Goal: Task Accomplishment & Management: Manage account settings

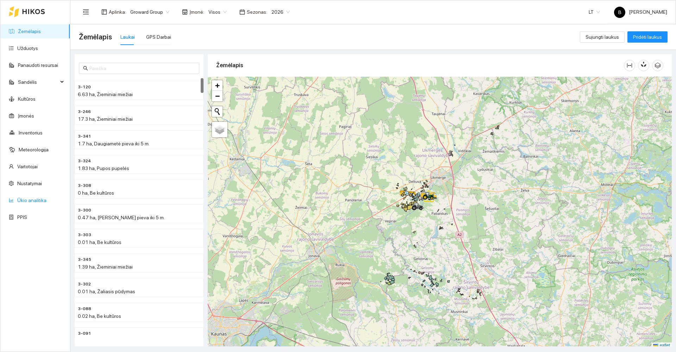
click at [31, 200] on link "Ūkio analitika" at bounding box center [31, 201] width 29 height 6
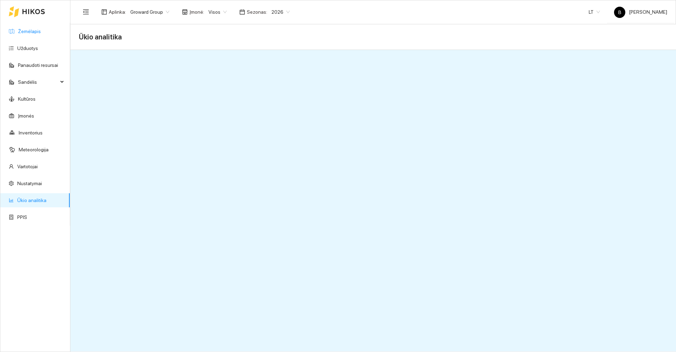
click at [29, 31] on link "Žemėlapis" at bounding box center [29, 32] width 23 height 6
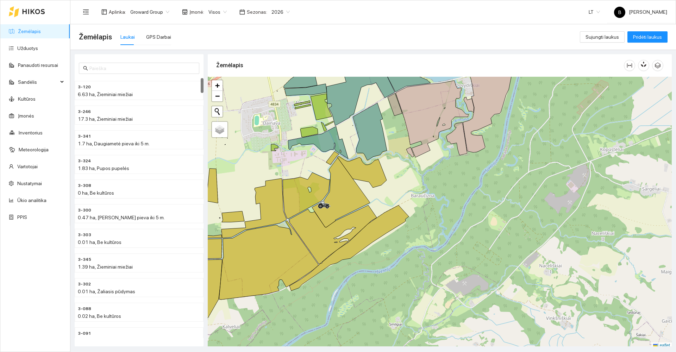
click at [60, 276] on div "Žemėlapis Užduotys Panaudoti resursai Sandėlis Kultūros Įmonės Inventorius Mete…" at bounding box center [35, 176] width 70 height 352
click at [30, 47] on link "Užduotys" at bounding box center [27, 48] width 21 height 6
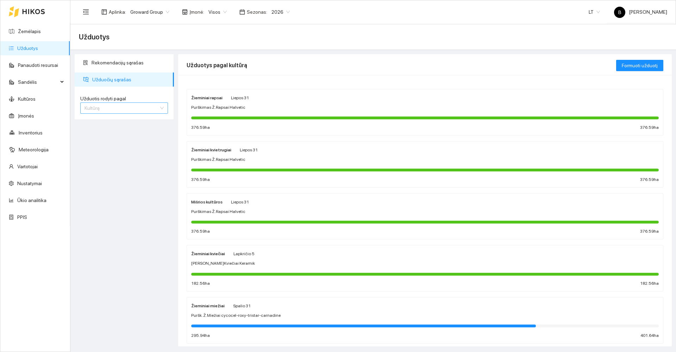
click at [151, 108] on span "Kultūrą" at bounding box center [124, 108] width 79 height 11
click at [110, 122] on div "Užduotį" at bounding box center [124, 122] width 79 height 8
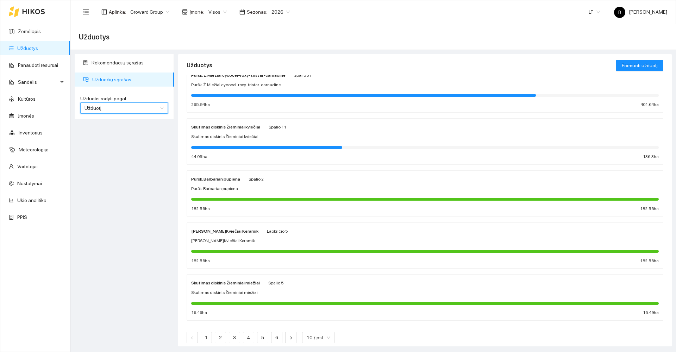
scroll to position [288, 0]
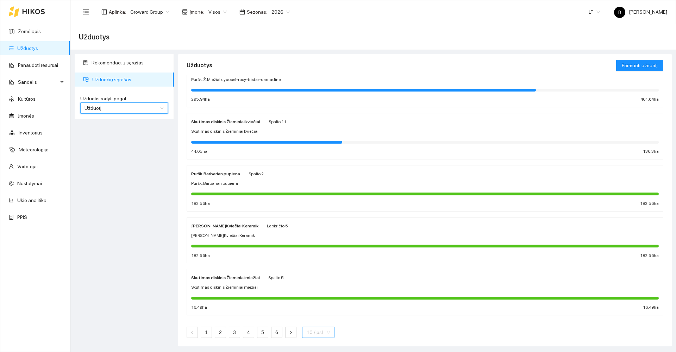
click at [321, 333] on span "10 / psl." at bounding box center [318, 332] width 24 height 11
click at [316, 318] on div "100 / psl." at bounding box center [317, 319] width 23 height 8
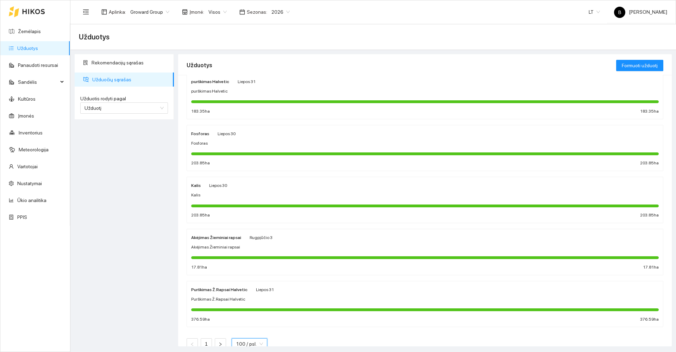
scroll to position [2733, 0]
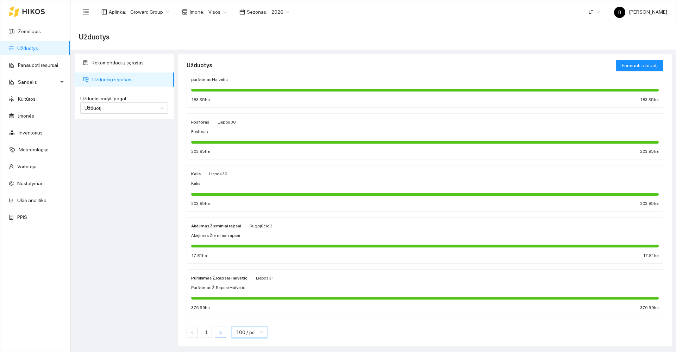
click at [220, 334] on icon "right" at bounding box center [220, 333] width 4 height 4
click at [218, 331] on icon "right" at bounding box center [220, 333] width 4 height 4
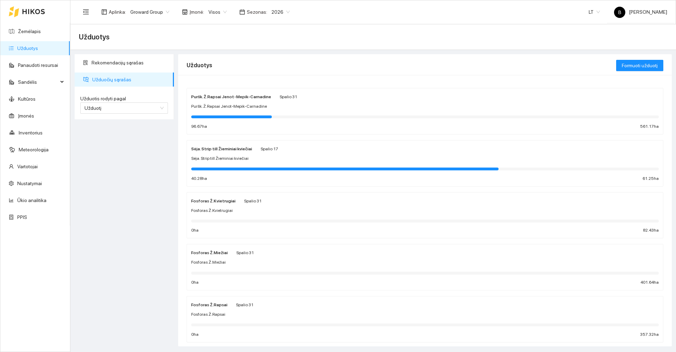
scroll to position [0, 0]
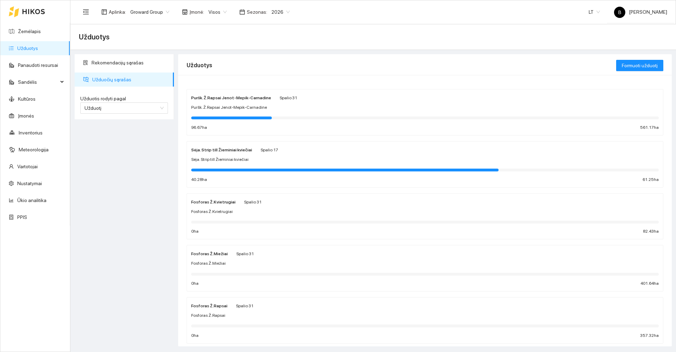
click at [316, 106] on div "Puršk. Ž.Rapsai Jenot-Mepik-Carnadine" at bounding box center [425, 107] width 468 height 7
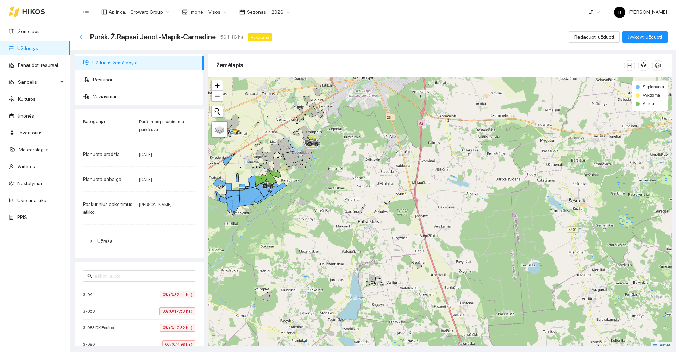
click at [82, 38] on icon "arrow-left" at bounding box center [82, 37] width 6 height 6
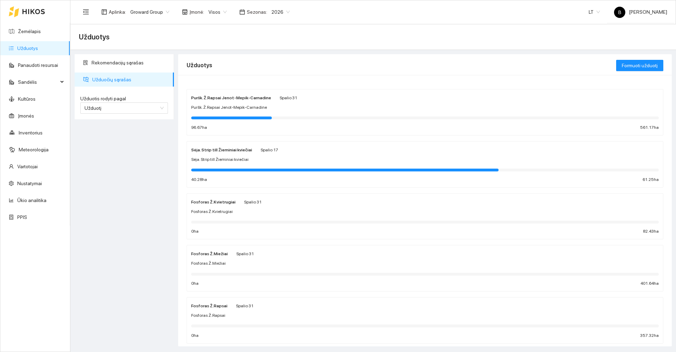
click at [277, 160] on div "Sėja. Strip till Žieminiai kviečiai" at bounding box center [425, 159] width 468 height 7
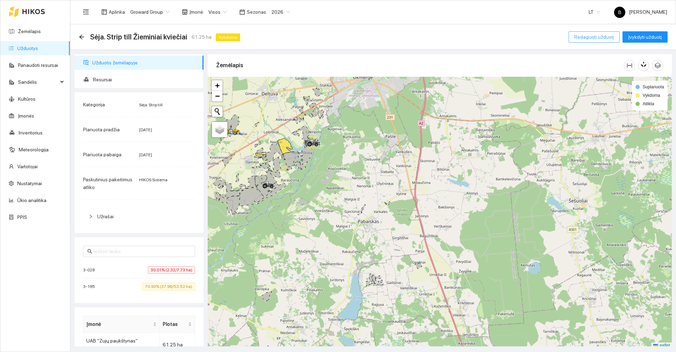
click at [597, 37] on span "Redaguoti užduotį" at bounding box center [594, 37] width 40 height 8
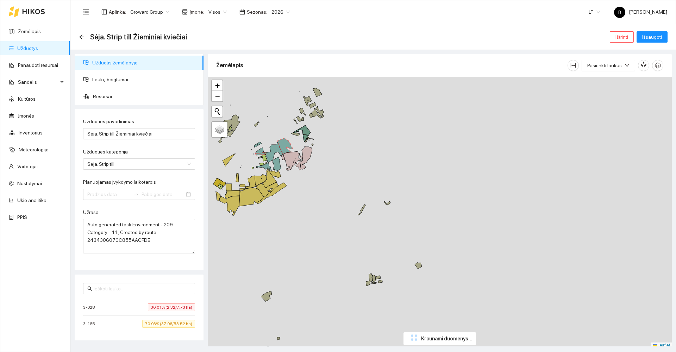
type input "[DATE]"
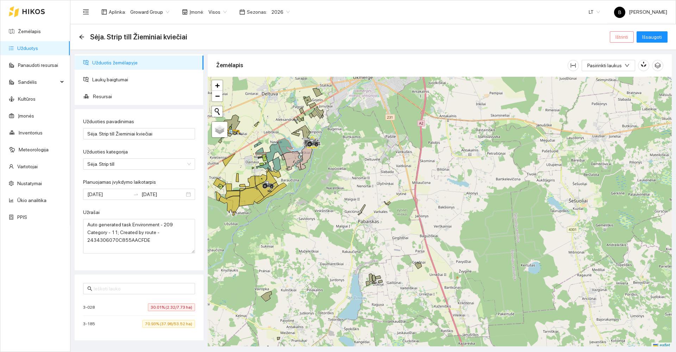
click at [628, 36] on span "Ištrinti" at bounding box center [622, 37] width 13 height 8
click at [624, 72] on span "Taip" at bounding box center [624, 71] width 9 height 8
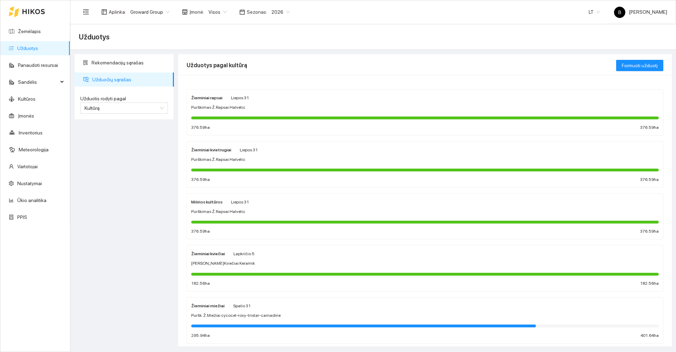
click at [302, 258] on div "Žieminiai kviečiai Lapkričio 5 Sėja Ž.Kviečiai Keramik 182.56 ha 182.56 ha" at bounding box center [425, 268] width 468 height 37
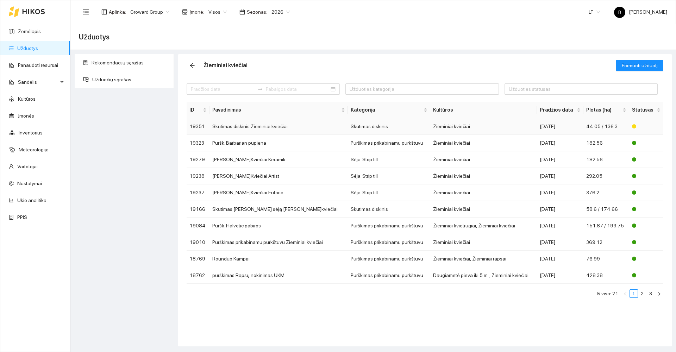
click at [247, 128] on td "Skutimas diskinis Žieminiai kviečiai" at bounding box center [279, 126] width 138 height 17
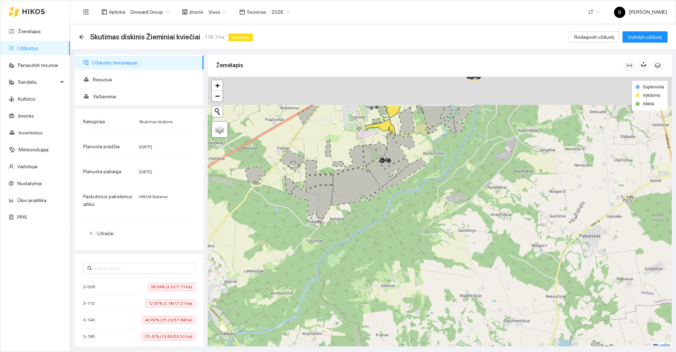
scroll to position [2, 0]
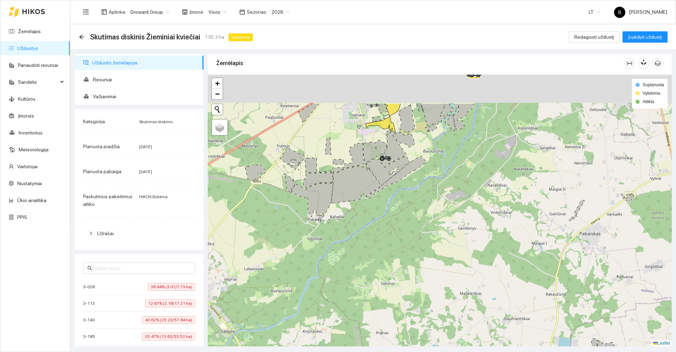
drag, startPoint x: 276, startPoint y: 214, endPoint x: 332, endPoint y: 324, distance: 122.9
click at [332, 324] on div at bounding box center [440, 211] width 464 height 272
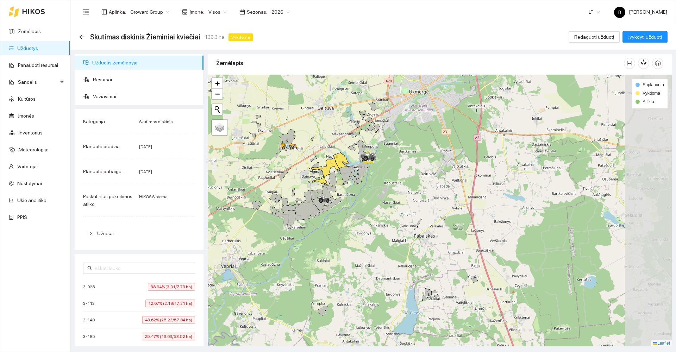
drag, startPoint x: 360, startPoint y: 124, endPoint x: 304, endPoint y: 125, distance: 55.7
click at [304, 125] on div at bounding box center [440, 211] width 464 height 272
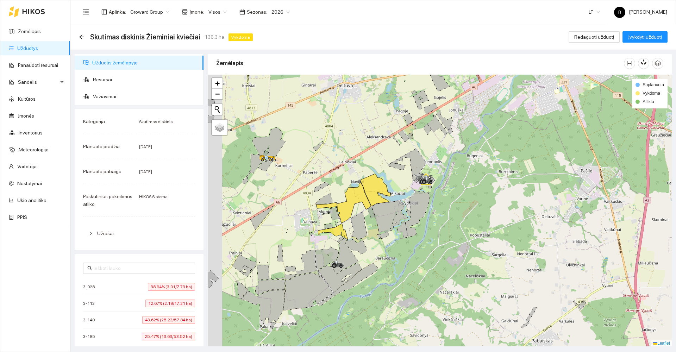
drag, startPoint x: 331, startPoint y: 253, endPoint x: 376, endPoint y: 250, distance: 45.5
click at [376, 250] on div at bounding box center [440, 211] width 464 height 272
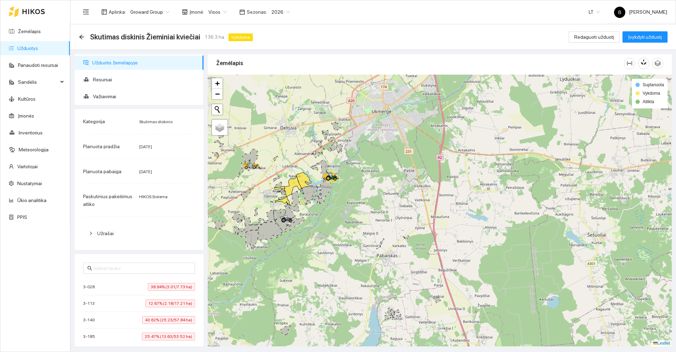
drag, startPoint x: 285, startPoint y: 150, endPoint x: 321, endPoint y: 119, distance: 47.7
click at [322, 120] on div at bounding box center [440, 211] width 464 height 272
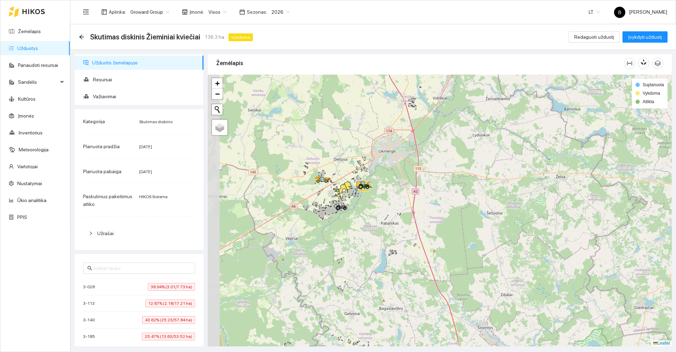
drag, startPoint x: 244, startPoint y: 108, endPoint x: 306, endPoint y: 132, distance: 66.6
click at [306, 134] on div at bounding box center [440, 211] width 464 height 272
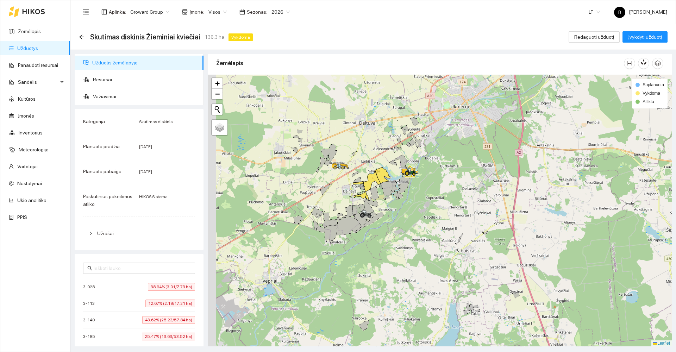
drag, startPoint x: 388, startPoint y: 228, endPoint x: 424, endPoint y: 214, distance: 38.0
click at [425, 216] on div at bounding box center [440, 211] width 464 height 272
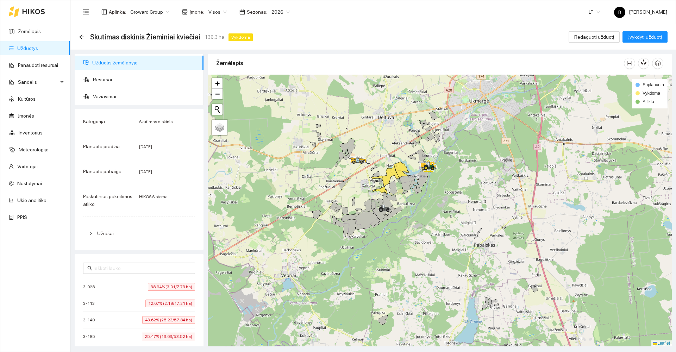
click at [378, 250] on div at bounding box center [440, 211] width 464 height 272
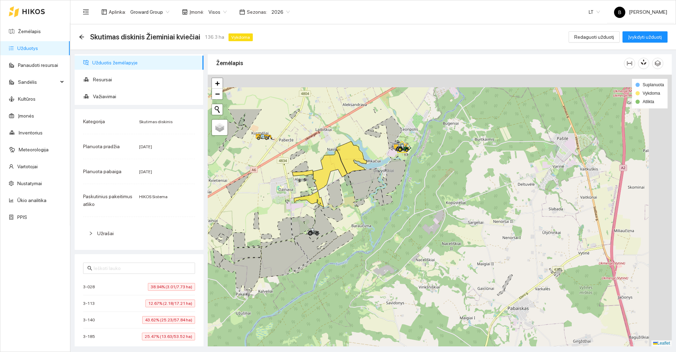
drag, startPoint x: 497, startPoint y: 113, endPoint x: 405, endPoint y: 183, distance: 115.9
click at [407, 185] on div at bounding box center [440, 211] width 464 height 272
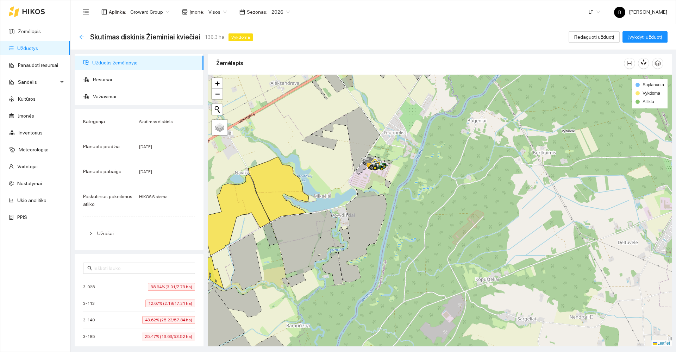
click at [83, 38] on icon "arrow-left" at bounding box center [82, 37] width 6 height 6
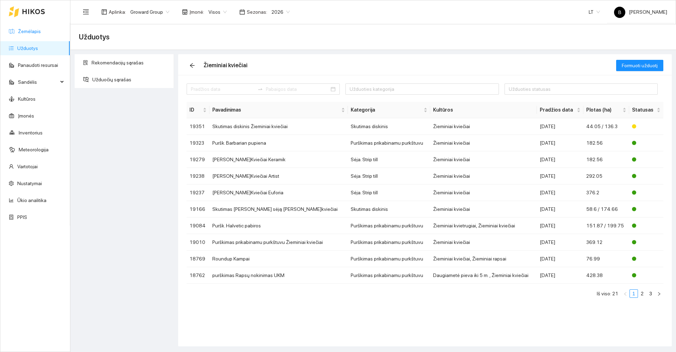
click at [28, 32] on link "Žemėlapis" at bounding box center [29, 32] width 23 height 6
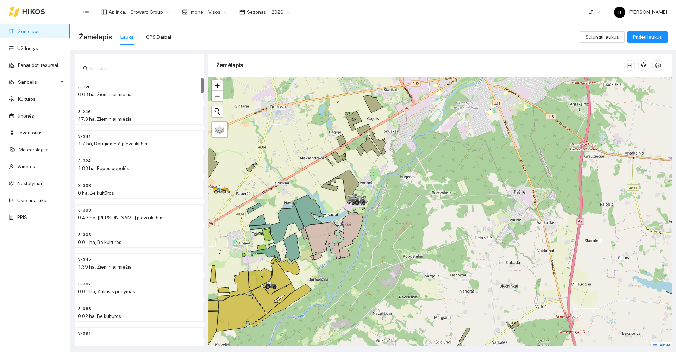
scroll to position [2, 0]
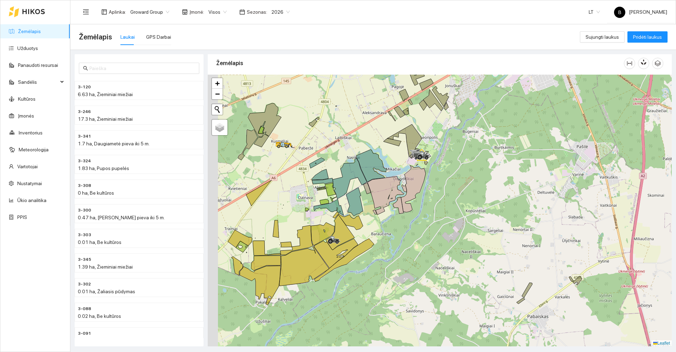
drag, startPoint x: 310, startPoint y: 269, endPoint x: 390, endPoint y: 213, distance: 97.8
click at [389, 215] on div at bounding box center [440, 211] width 464 height 272
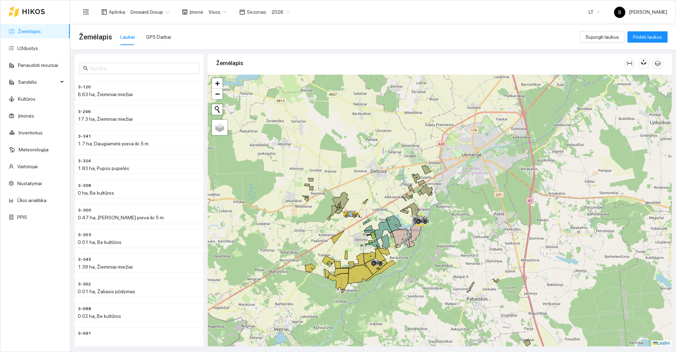
drag, startPoint x: 284, startPoint y: 236, endPoint x: 317, endPoint y: 194, distance: 53.9
click at [320, 198] on div at bounding box center [440, 211] width 464 height 272
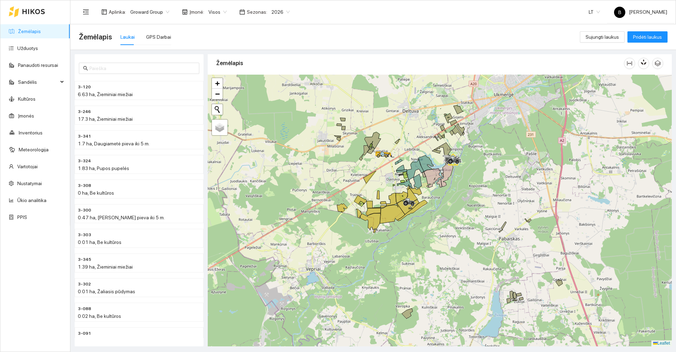
drag, startPoint x: 395, startPoint y: 296, endPoint x: 383, endPoint y: 248, distance: 49.8
click at [384, 251] on div at bounding box center [440, 211] width 464 height 272
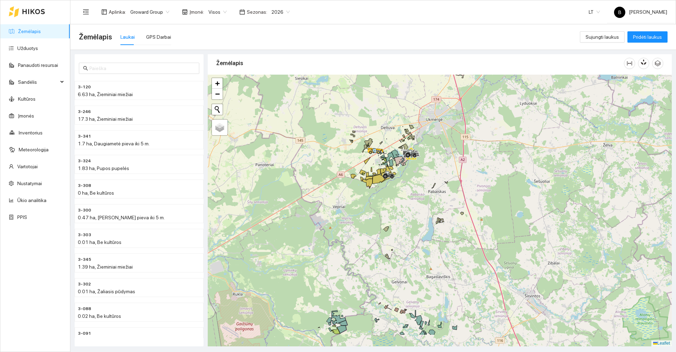
drag, startPoint x: 362, startPoint y: 300, endPoint x: 362, endPoint y: 256, distance: 44.0
click at [363, 257] on div at bounding box center [440, 211] width 464 height 272
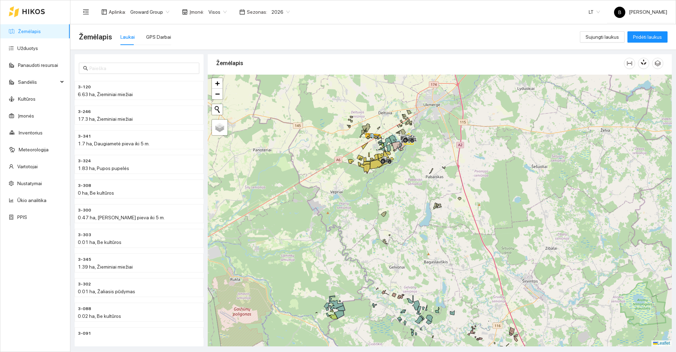
drag, startPoint x: 366, startPoint y: 254, endPoint x: 369, endPoint y: 227, distance: 27.7
click at [368, 231] on div at bounding box center [440, 211] width 464 height 272
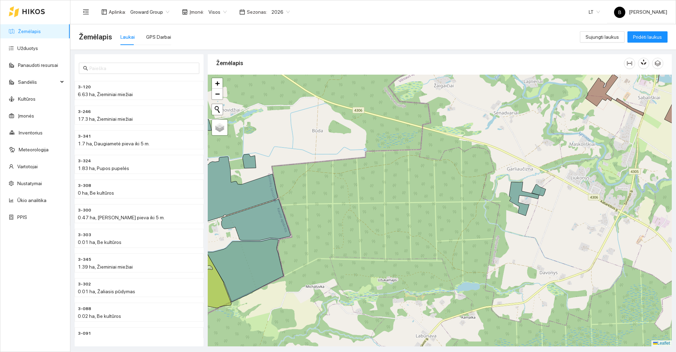
drag, startPoint x: 307, startPoint y: 264, endPoint x: 381, endPoint y: 213, distance: 90.1
click at [380, 215] on div at bounding box center [440, 211] width 464 height 272
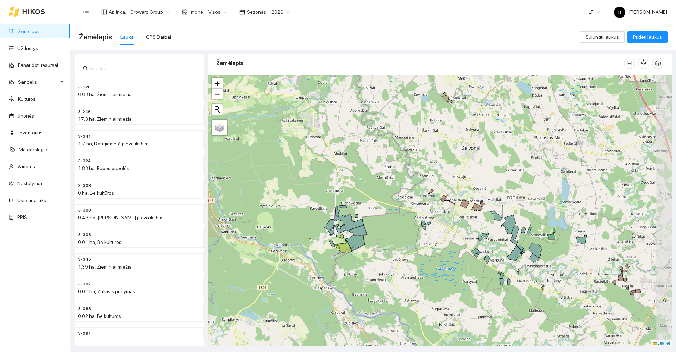
drag, startPoint x: 406, startPoint y: 193, endPoint x: 386, endPoint y: 231, distance: 43.5
click at [389, 234] on div at bounding box center [440, 211] width 464 height 272
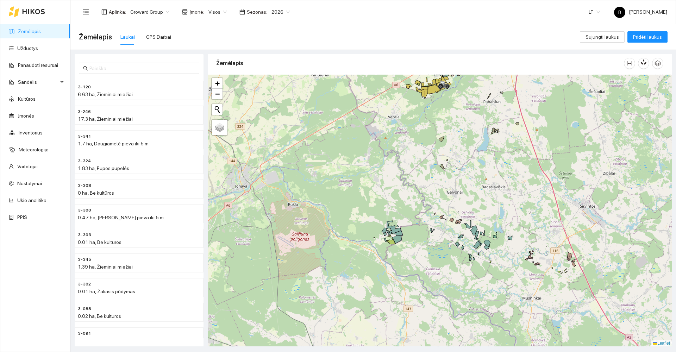
drag, startPoint x: 471, startPoint y: 203, endPoint x: 414, endPoint y: 236, distance: 66.9
click at [414, 236] on div at bounding box center [440, 211] width 464 height 272
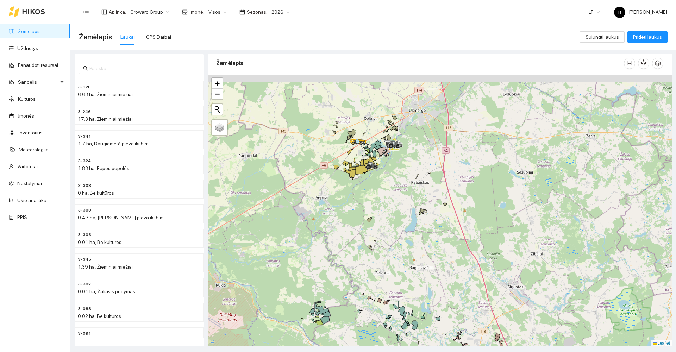
drag, startPoint x: 336, startPoint y: 176, endPoint x: 349, endPoint y: 258, distance: 83.4
click at [349, 258] on div at bounding box center [440, 211] width 464 height 272
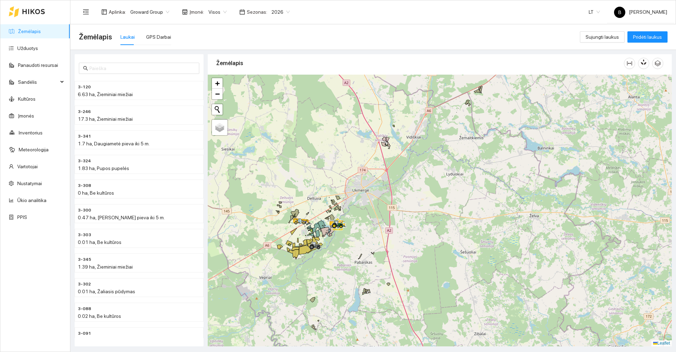
drag, startPoint x: 358, startPoint y: 248, endPoint x: 398, endPoint y: 204, distance: 59.6
click at [398, 204] on div at bounding box center [440, 211] width 464 height 272
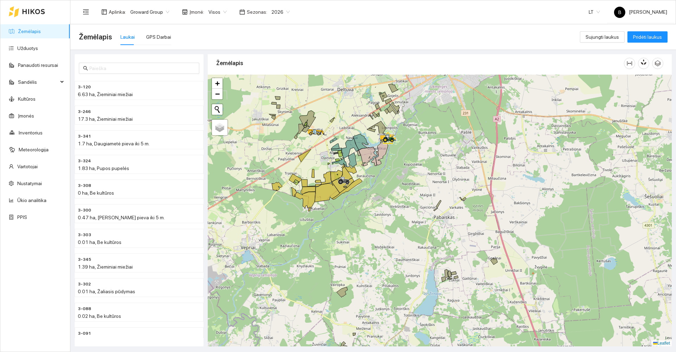
drag, startPoint x: 371, startPoint y: 201, endPoint x: 368, endPoint y: 255, distance: 54.3
click at [368, 255] on div at bounding box center [440, 211] width 464 height 272
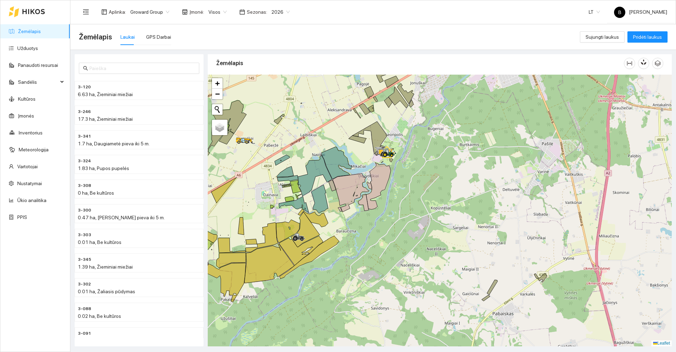
drag, startPoint x: 355, startPoint y: 230, endPoint x: 412, endPoint y: 210, distance: 61.2
click at [404, 212] on div at bounding box center [440, 211] width 464 height 272
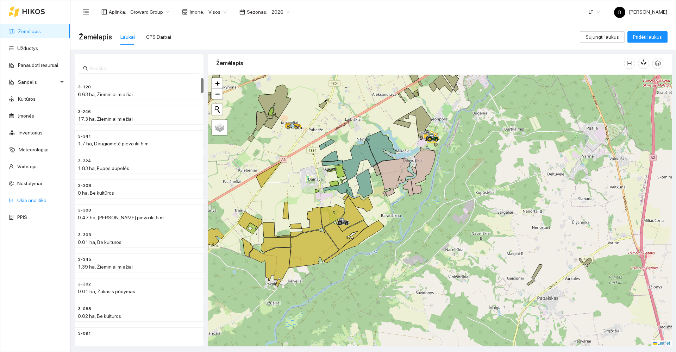
click at [27, 200] on link "Ūkio analitika" at bounding box center [31, 201] width 29 height 6
